Goal: Answer question/provide support: Answer question/provide support

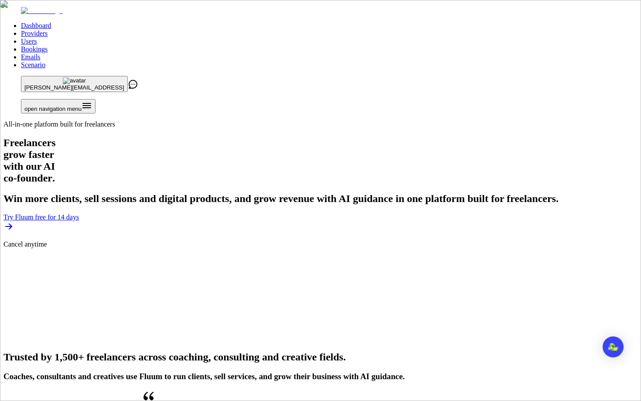
click at [37, 37] on link "Users" at bounding box center [29, 40] width 16 height 7
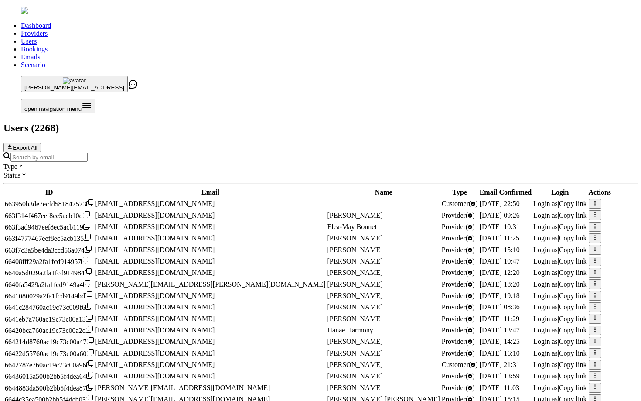
click at [88, 153] on input "Search by email" at bounding box center [48, 157] width 77 height 9
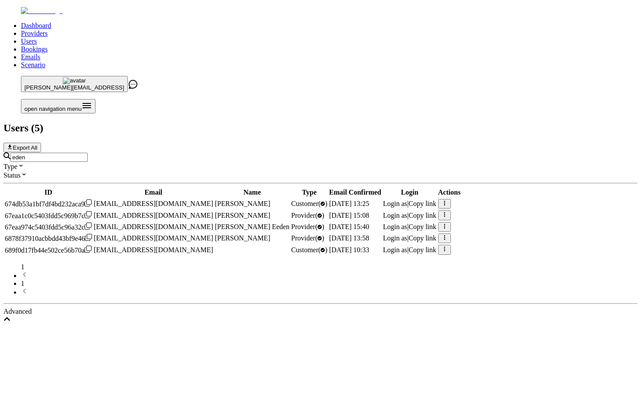
type input "eden"
click at [407, 211] on span "Login as" at bounding box center [395, 214] width 24 height 7
